Goal: Navigation & Orientation: Find specific page/section

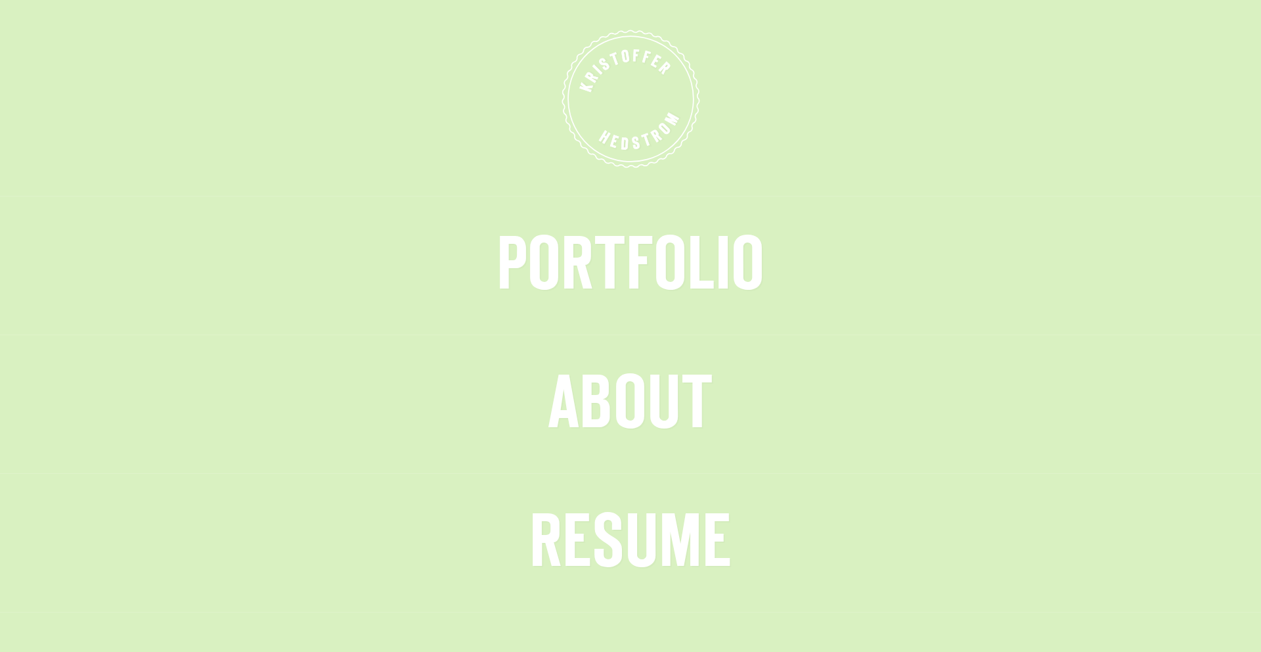
click at [573, 271] on span "Portfolio" at bounding box center [631, 267] width 268 height 68
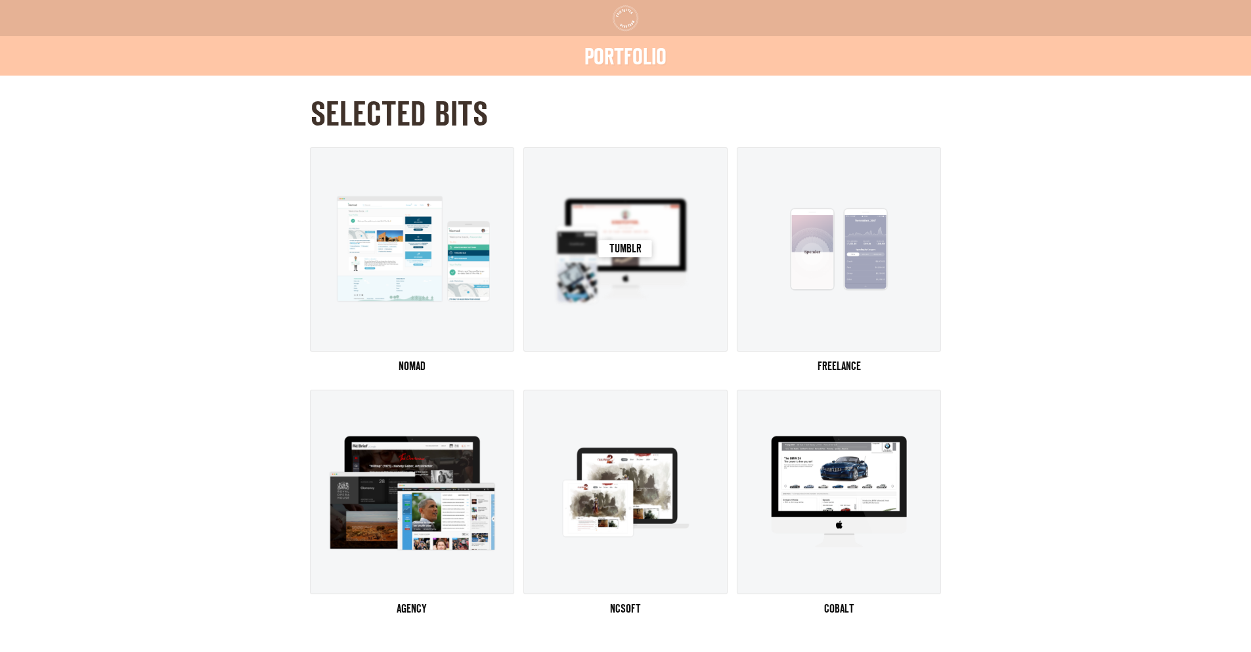
click at [573, 235] on img at bounding box center [626, 249] width 168 height 126
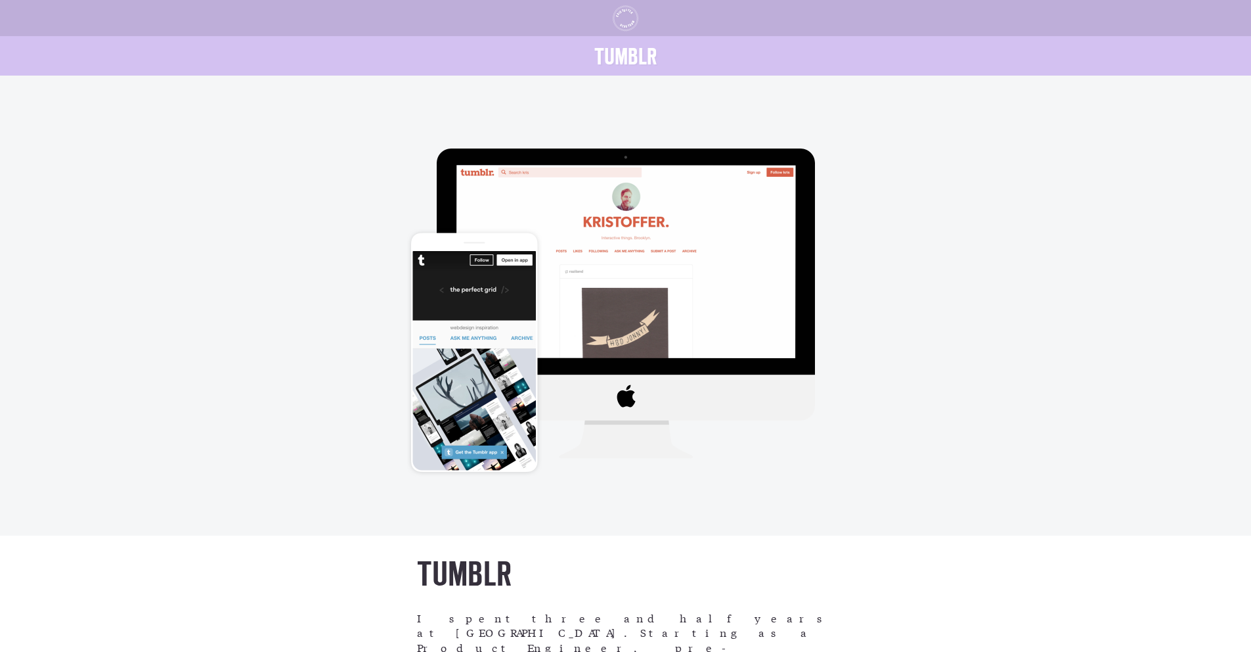
click at [573, 14] on icon "K R I S T O F F E R H E D S T R O M" at bounding box center [625, 17] width 1218 height 359
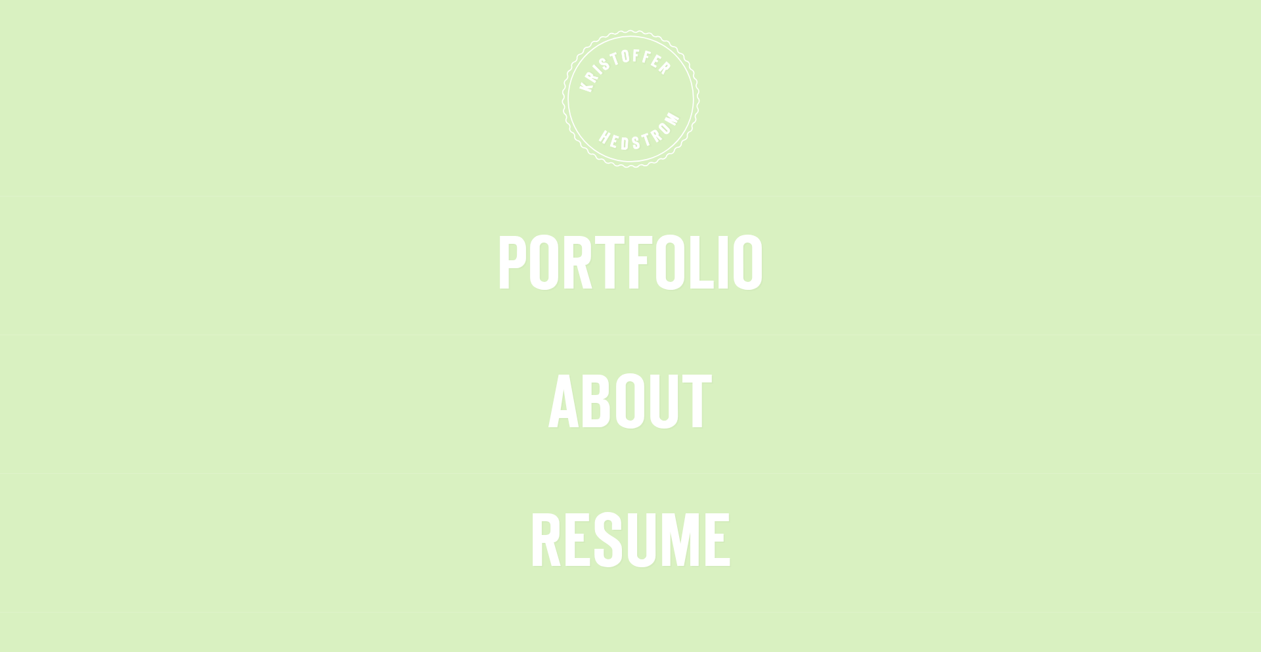
click at [573, 391] on span "About" at bounding box center [631, 405] width 166 height 68
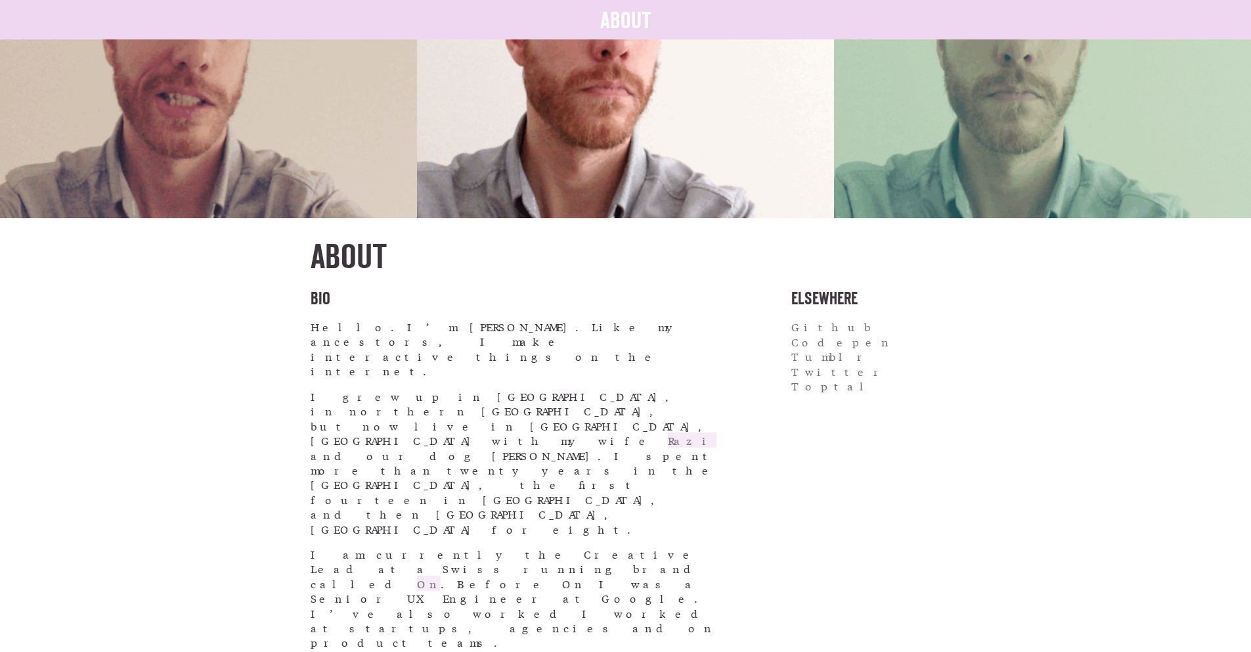
scroll to position [286, 0]
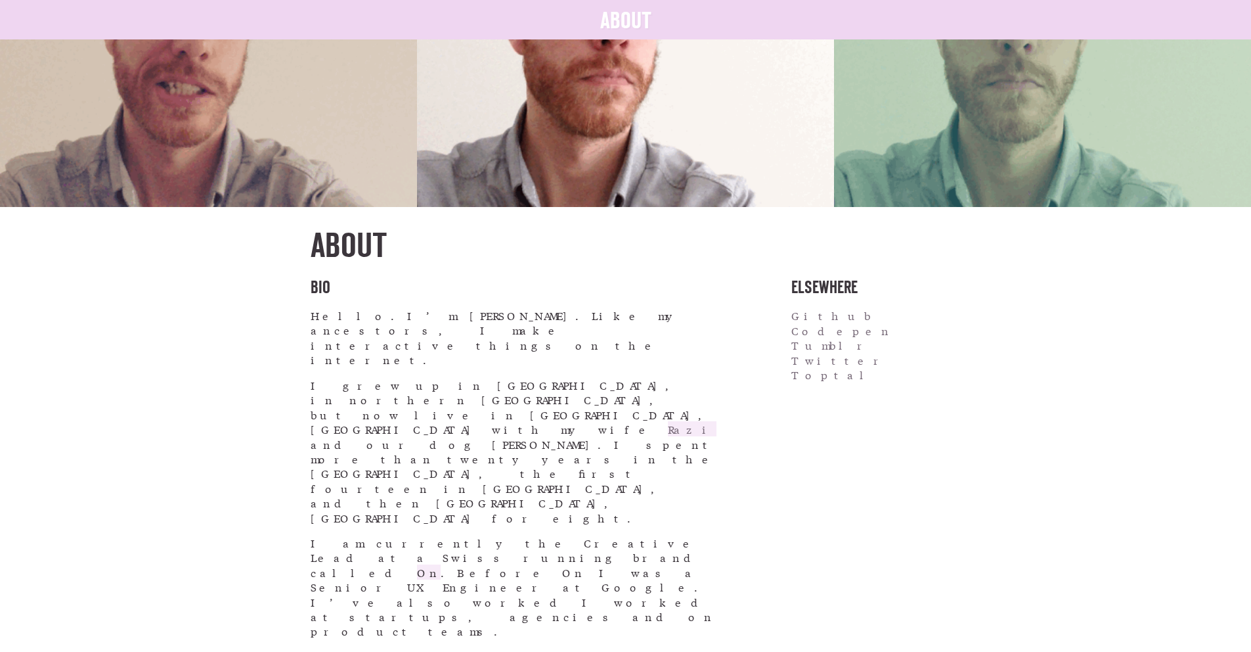
click at [441, 555] on link "On" at bounding box center [429, 571] width 24 height 15
